Goal: Communication & Community: Answer question/provide support

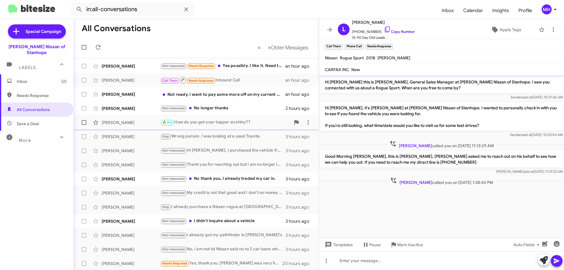
click at [189, 120] on div "🔥 Hot How do you get your topper so shiny??" at bounding box center [226, 122] width 130 height 7
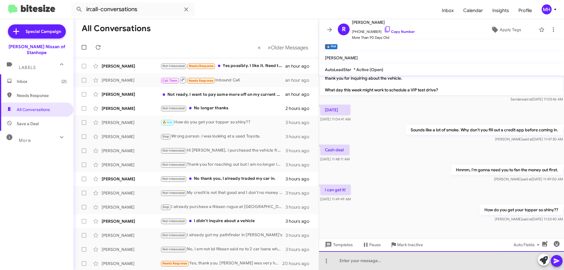
click at [347, 261] on div at bounding box center [441, 260] width 245 height 19
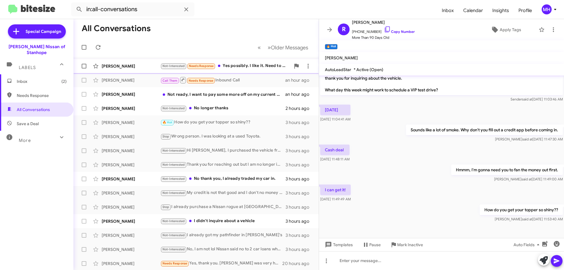
click at [245, 65] on div "Not-Interested Needs Response Yes possibly. I like it. Need to keep my payment …" at bounding box center [226, 66] width 130 height 7
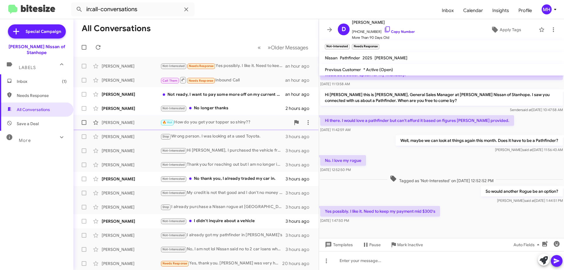
click at [223, 120] on div "🔥 Hot How do you get your topper so shiny??" at bounding box center [226, 122] width 130 height 7
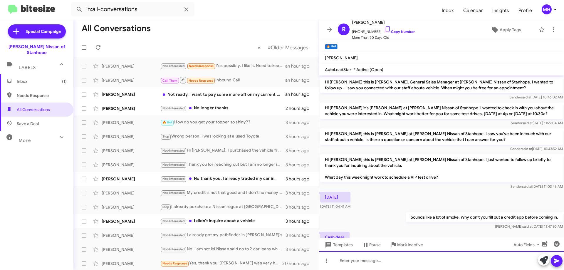
click at [353, 258] on div at bounding box center [441, 260] width 245 height 19
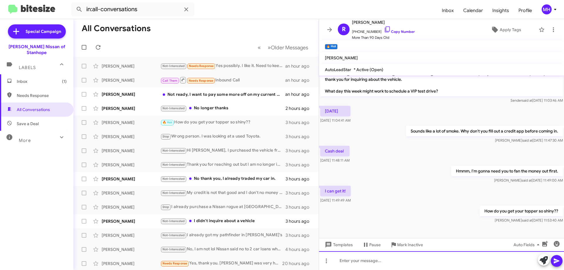
scroll to position [87, 0]
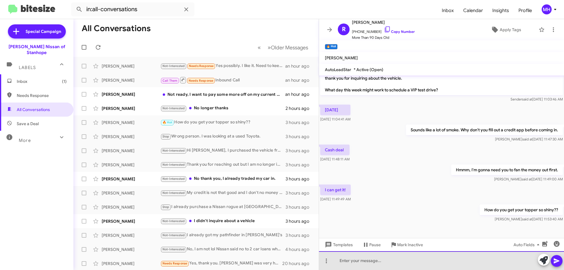
click at [348, 261] on div at bounding box center [441, 260] width 245 height 19
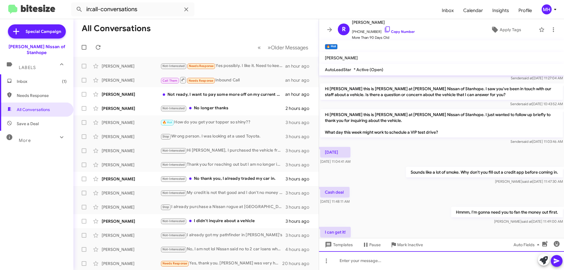
scroll to position [0, 0]
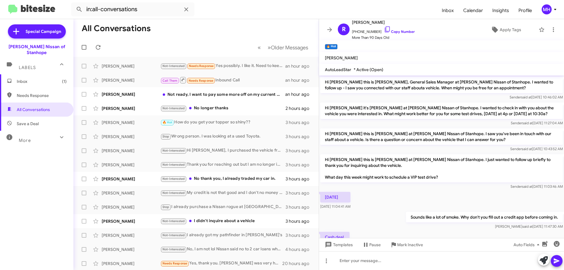
click at [51, 78] on span "Inbox (1)" at bounding box center [42, 81] width 50 height 6
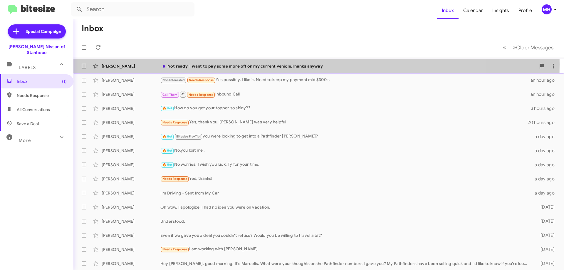
click at [224, 64] on div "Not ready, I want to pay some more off on my current vehicle,Thanks anyway" at bounding box center [349, 66] width 376 height 6
